Goal: Find specific page/section: Find specific page/section

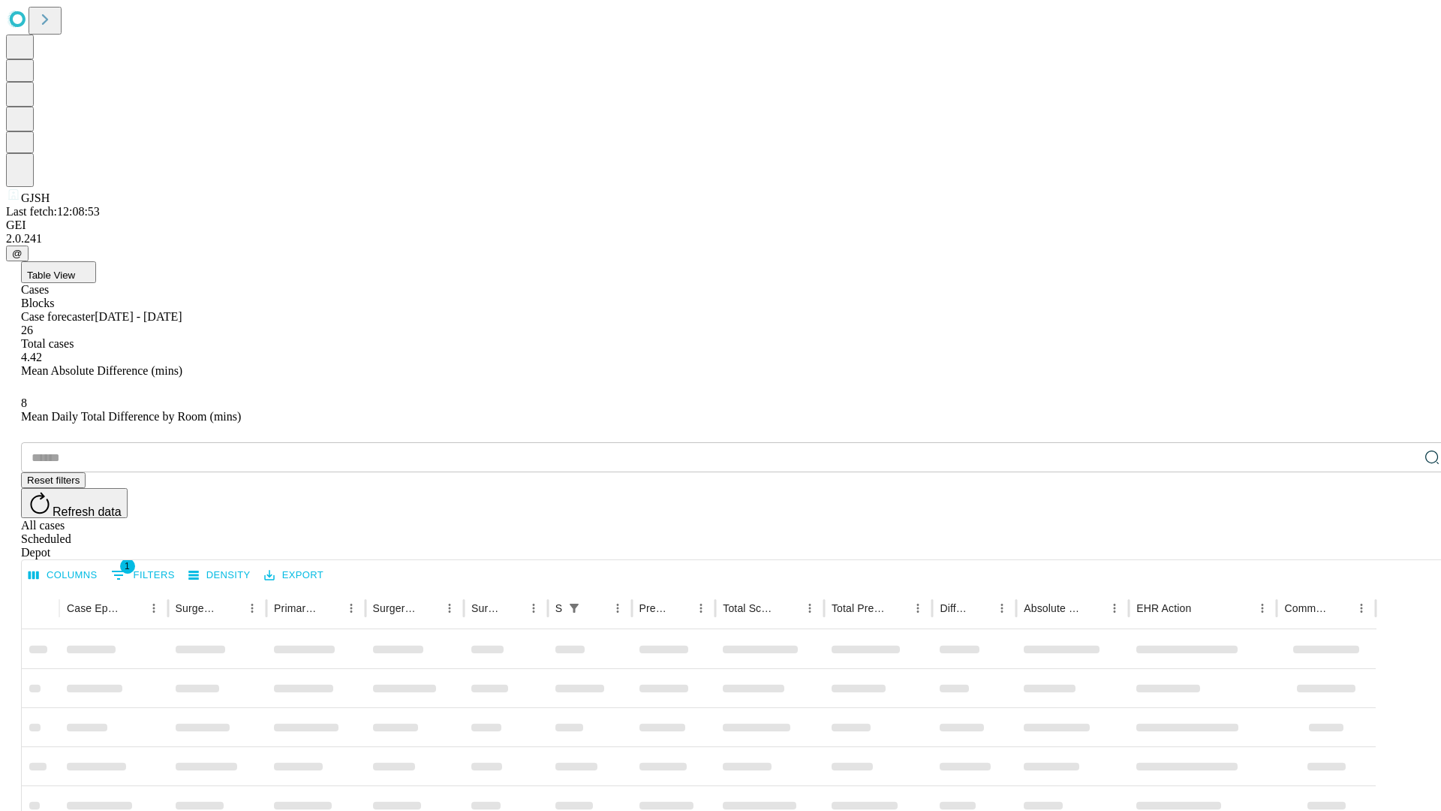
click at [1402, 546] on div "Depot" at bounding box center [735, 553] width 1429 height 14
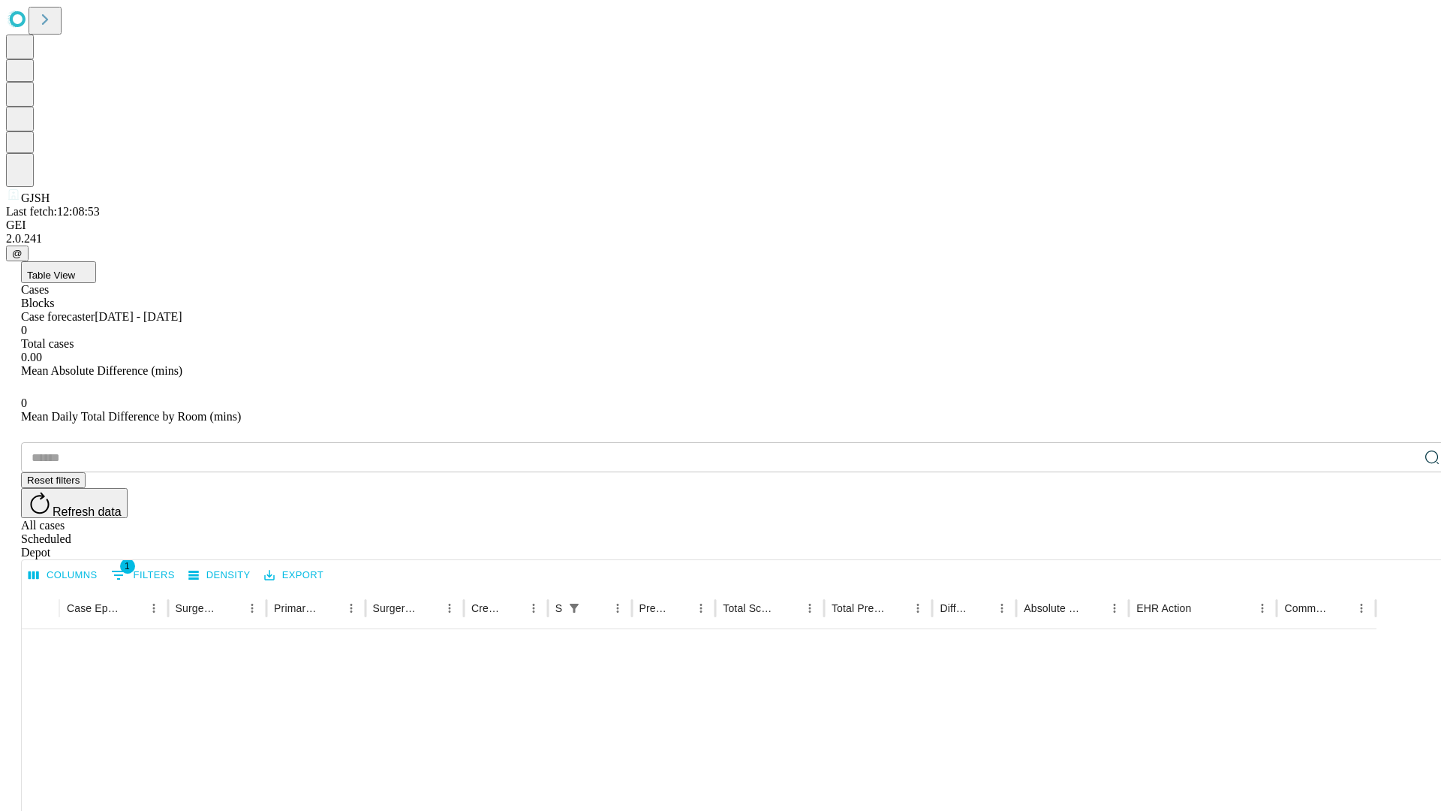
click at [1280, 519] on div "All cases" at bounding box center [735, 526] width 1429 height 14
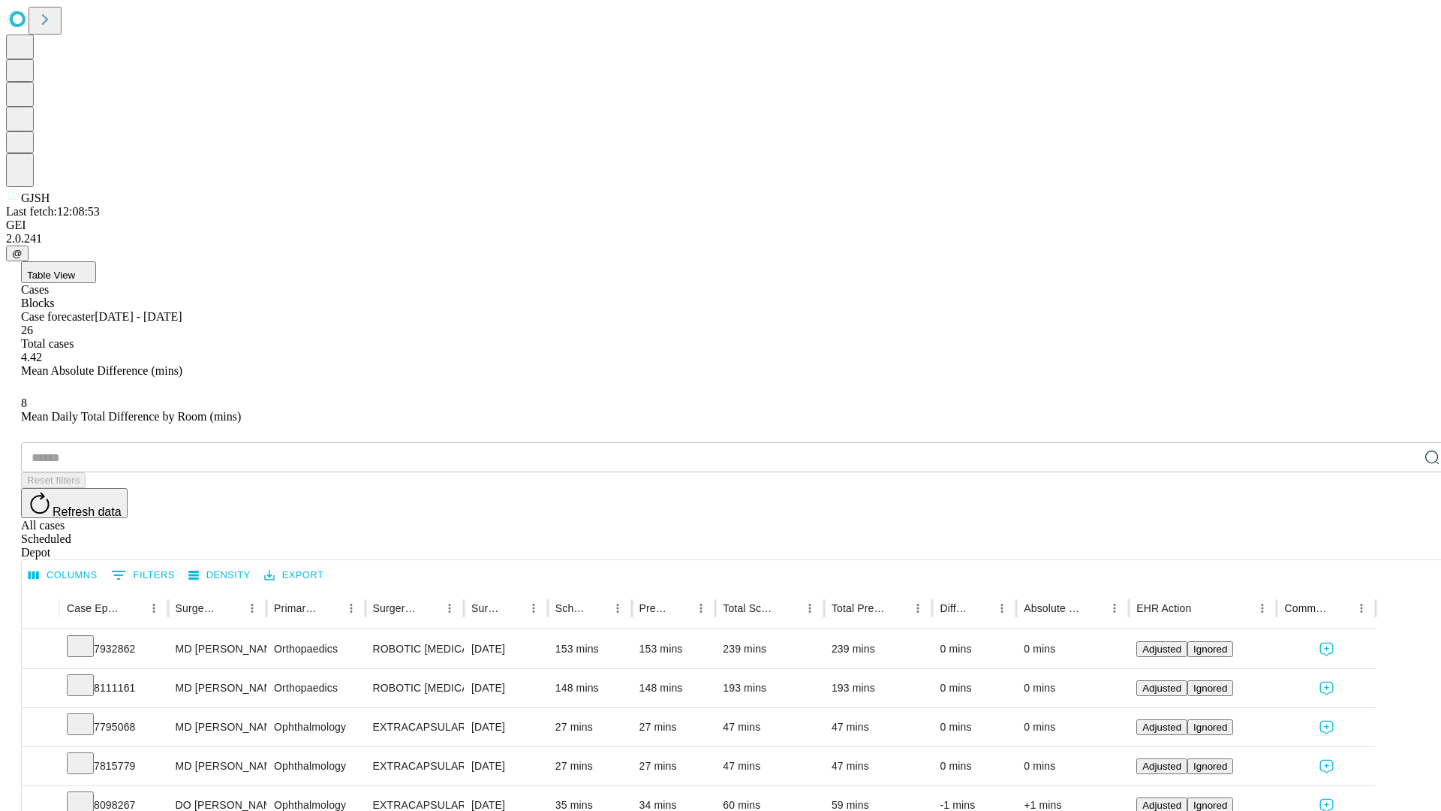
type input "*******"
